Goal: Book appointment/travel/reservation

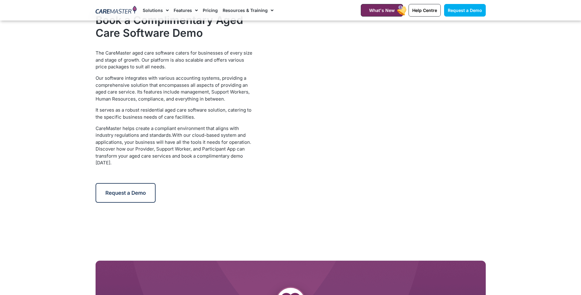
scroll to position [1041, 0]
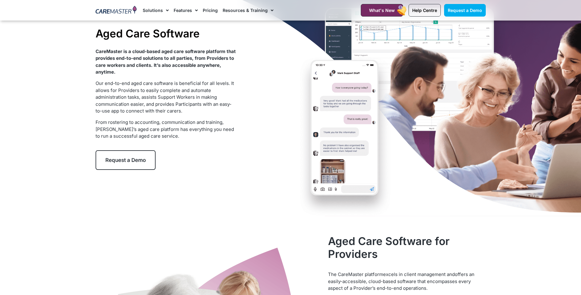
scroll to position [31, 0]
